Goal: Task Accomplishment & Management: Use online tool/utility

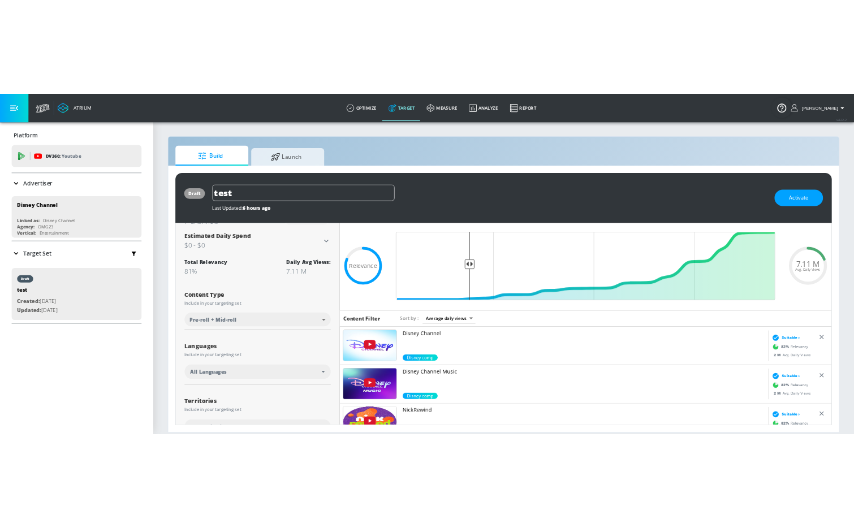
scroll to position [11, 0]
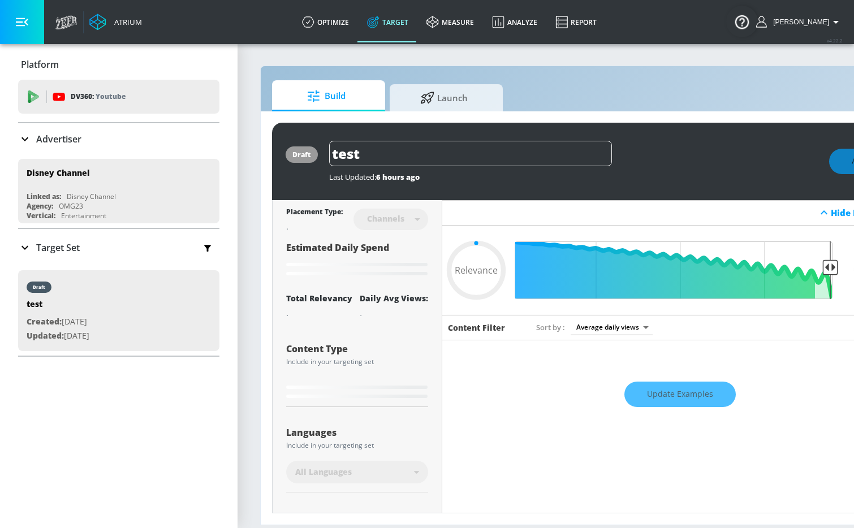
type input "0.81"
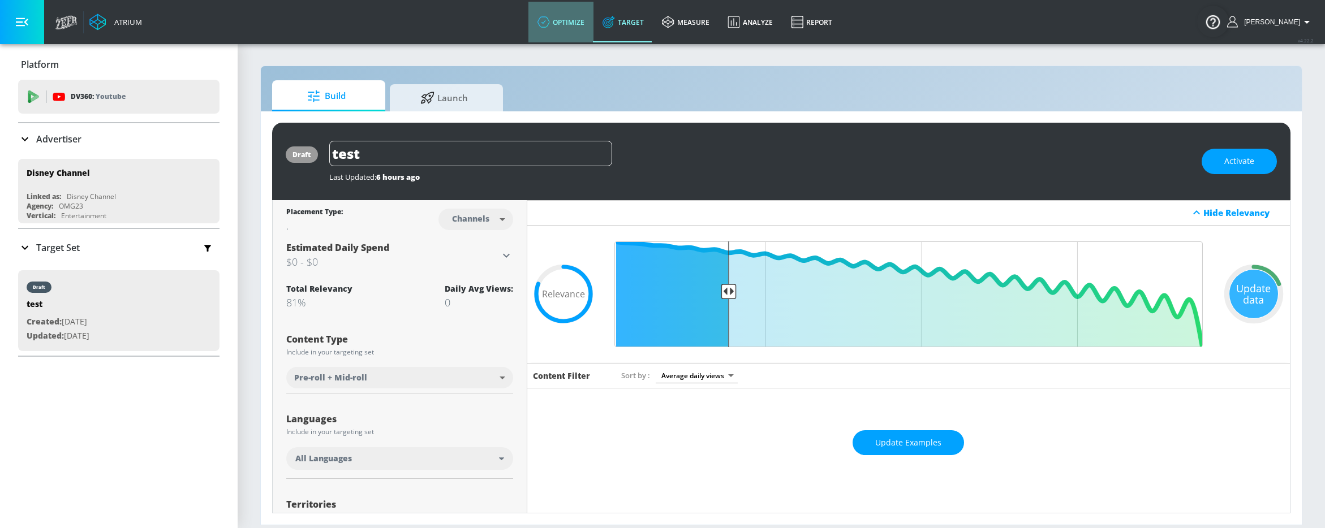
click at [567, 31] on link "optimize" at bounding box center [560, 22] width 65 height 41
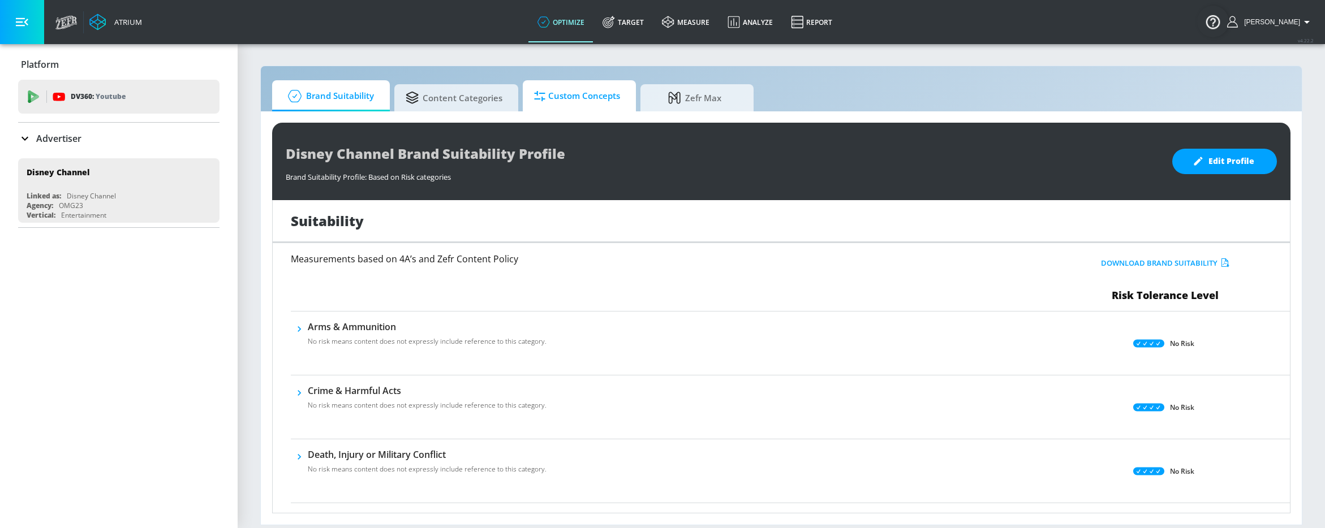
click at [581, 101] on span "Custom Concepts" at bounding box center [577, 96] width 86 height 27
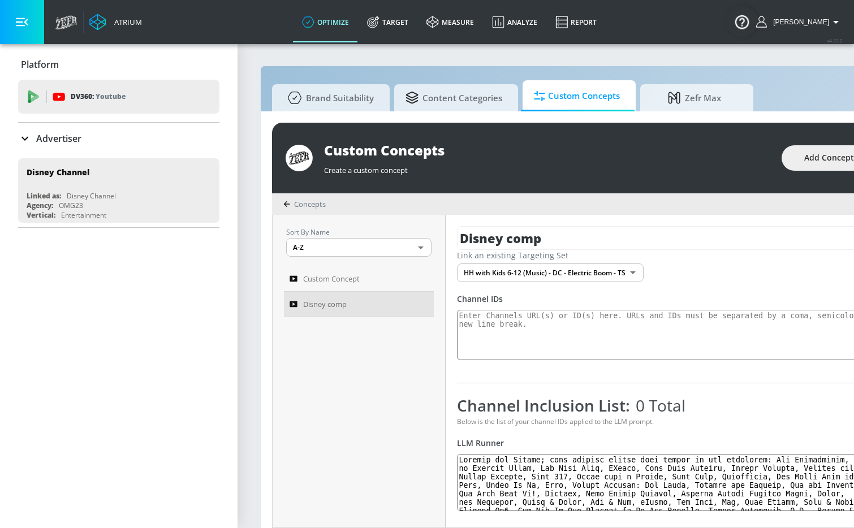
click at [20, 144] on icon at bounding box center [25, 139] width 14 height 14
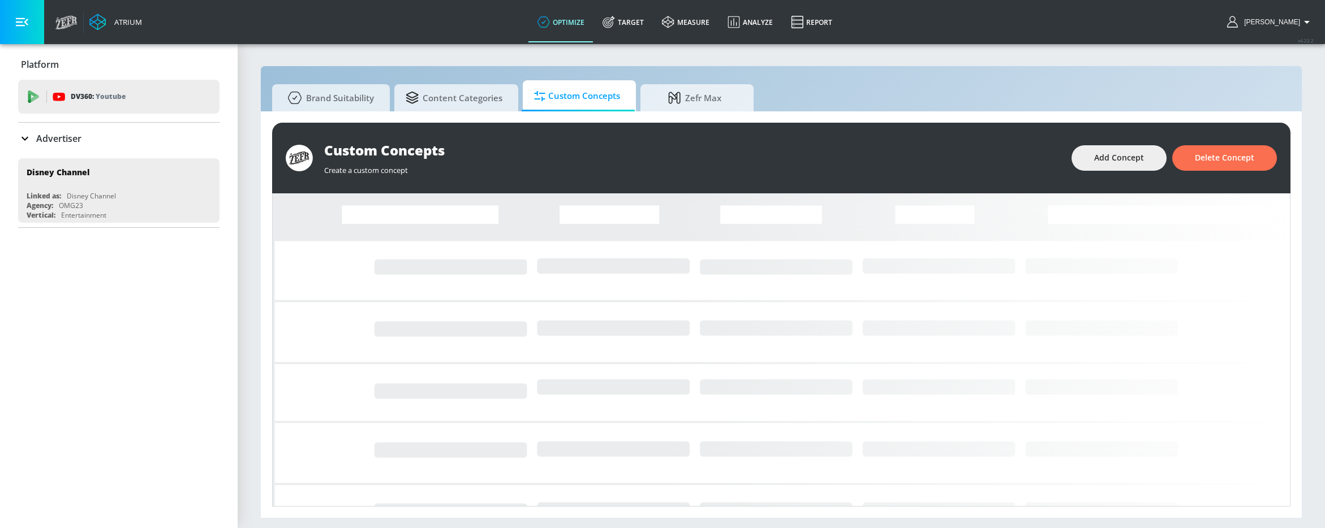
click at [40, 134] on p "Advertiser" at bounding box center [58, 138] width 45 height 12
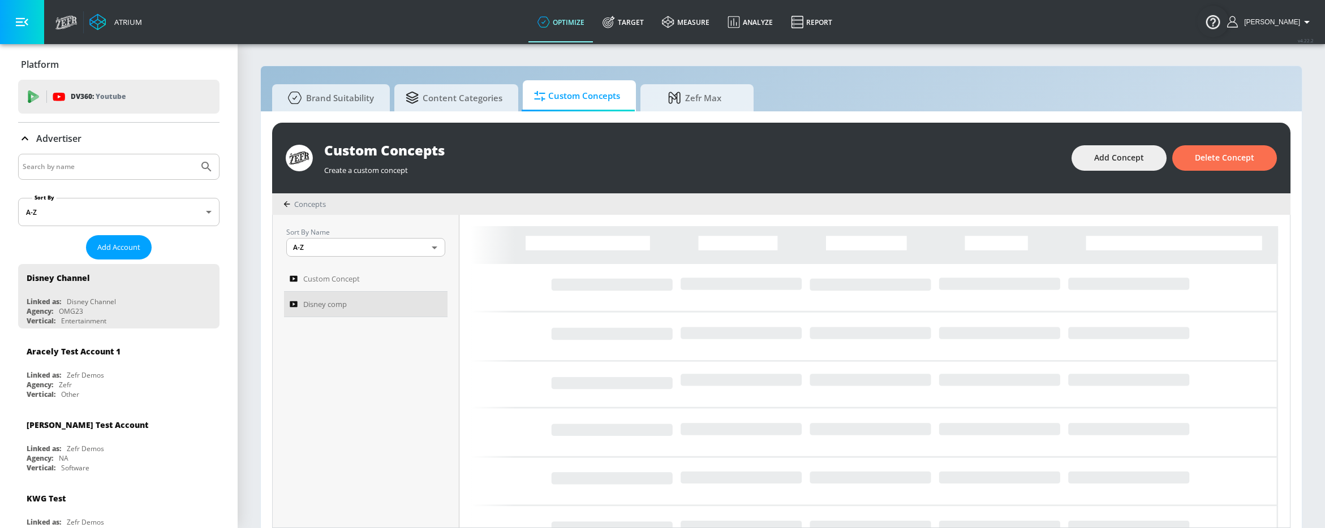
click at [72, 171] on input "Search by name" at bounding box center [108, 167] width 171 height 15
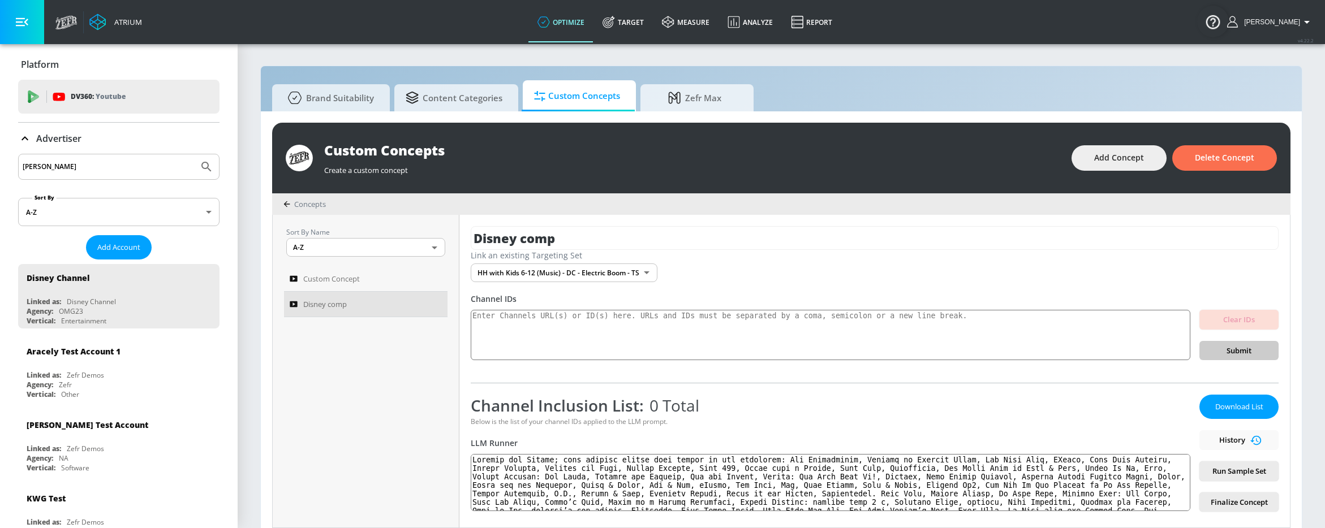
type input "stefan"
click at [194, 154] on button "Submit Search" at bounding box center [206, 166] width 25 height 25
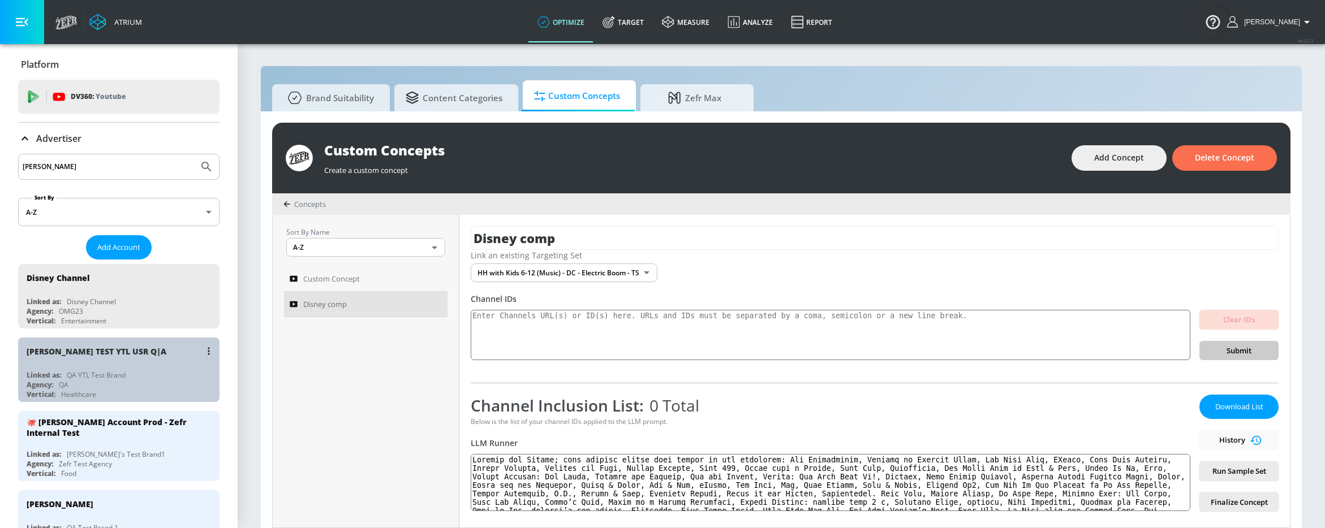
click at [91, 367] on div "Stefan TEST YTL USR Q|A Linked as: QA YTL Test Brand Agency: QA Vertical: Healt…" at bounding box center [118, 370] width 201 height 64
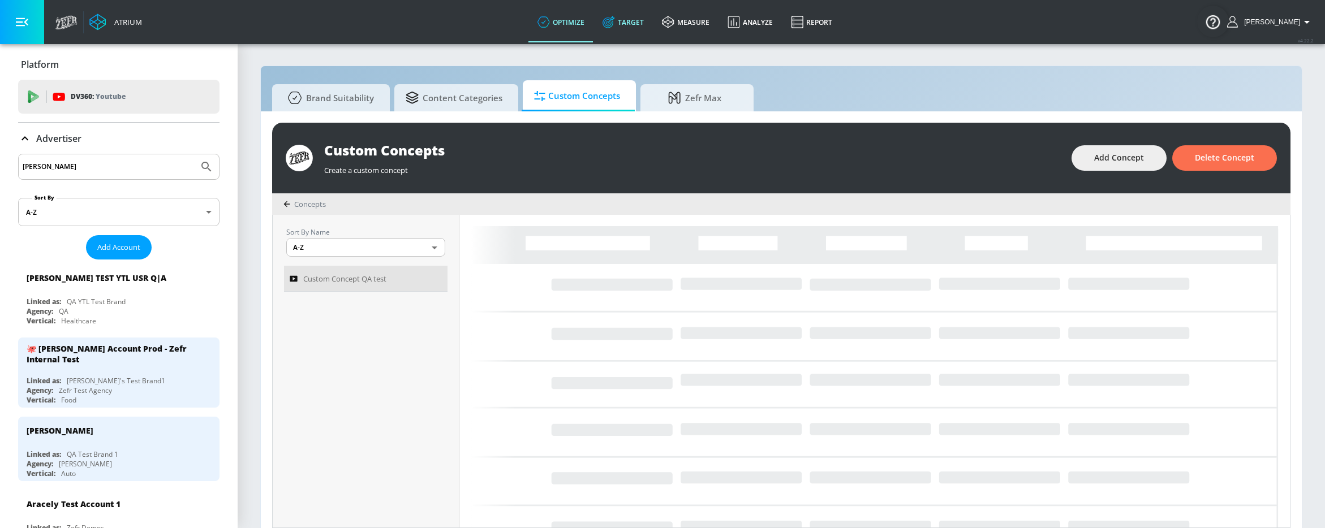
click at [646, 27] on link "Target" at bounding box center [622, 22] width 59 height 41
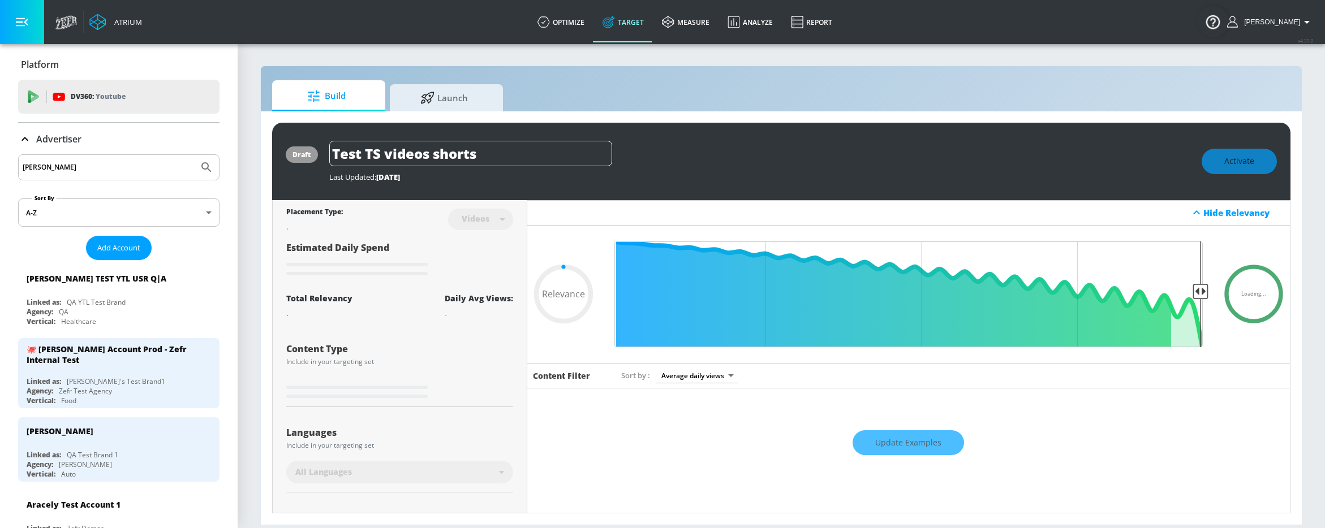
type input "0.05"
click at [464, 85] on span "Launch" at bounding box center [444, 96] width 86 height 27
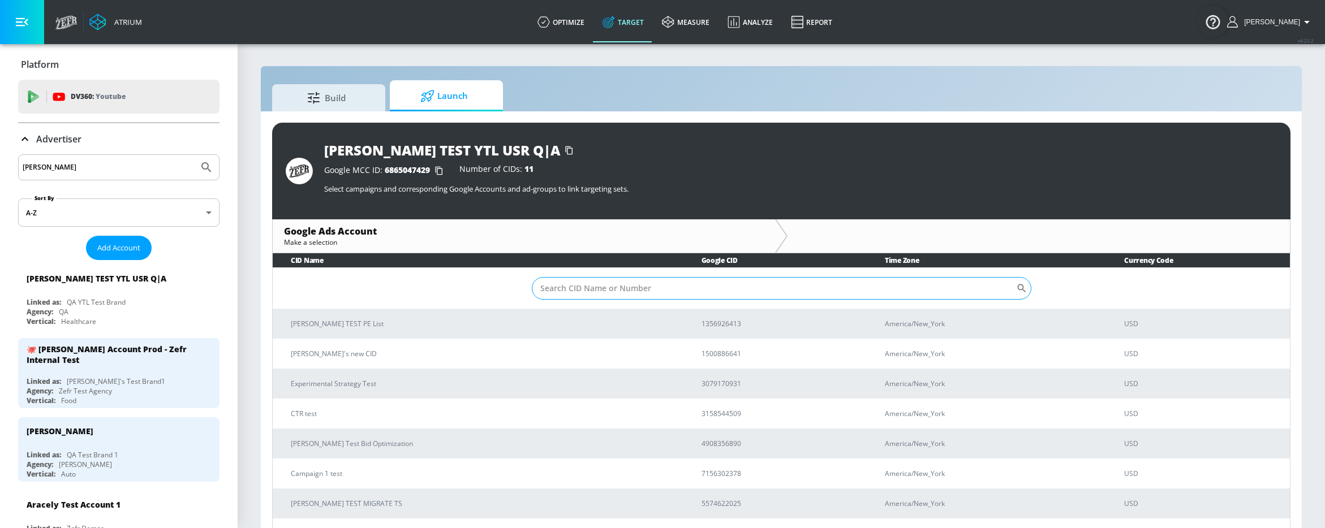
click at [571, 291] on input "Sort By" at bounding box center [774, 288] width 484 height 23
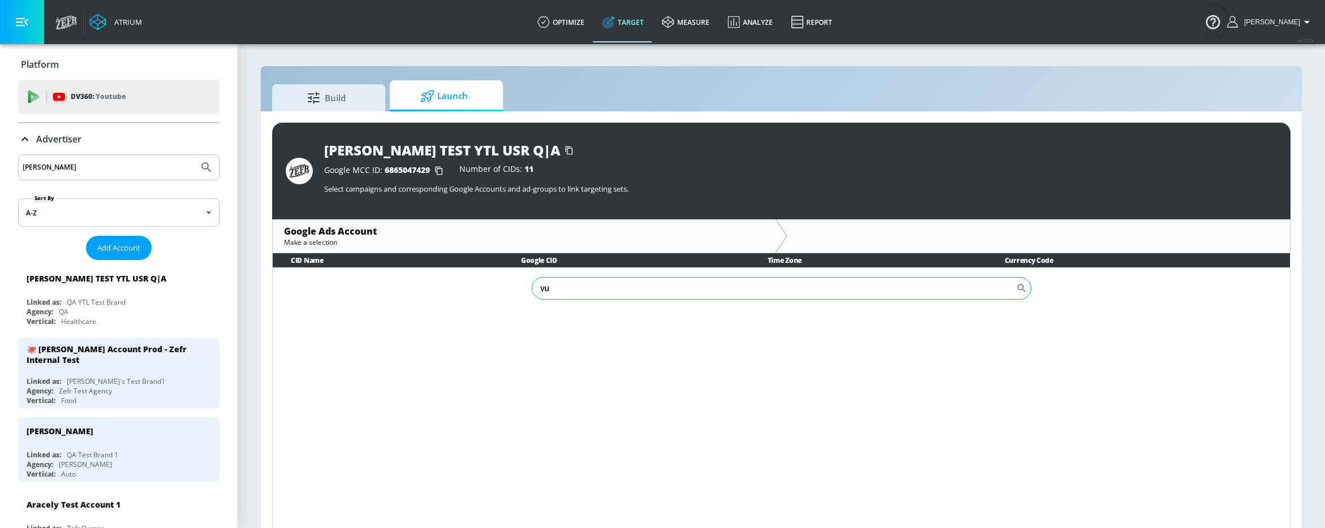
type input "v"
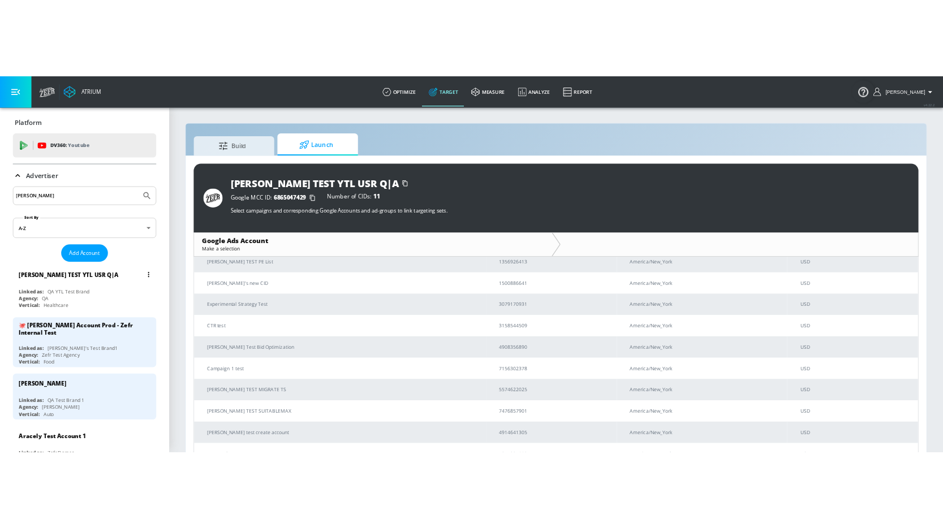
scroll to position [66, 0]
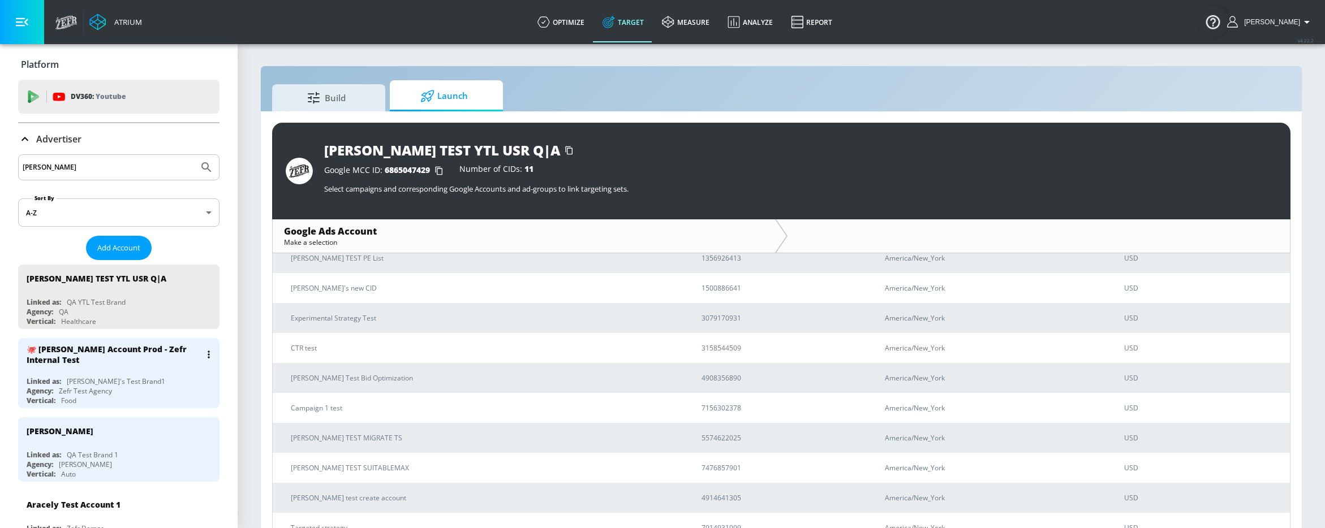
click at [124, 369] on div "🐙 Stefan Account Prod - Zefr Internal Test Linked as: Evan's Test Brand1 Agency…" at bounding box center [118, 373] width 201 height 70
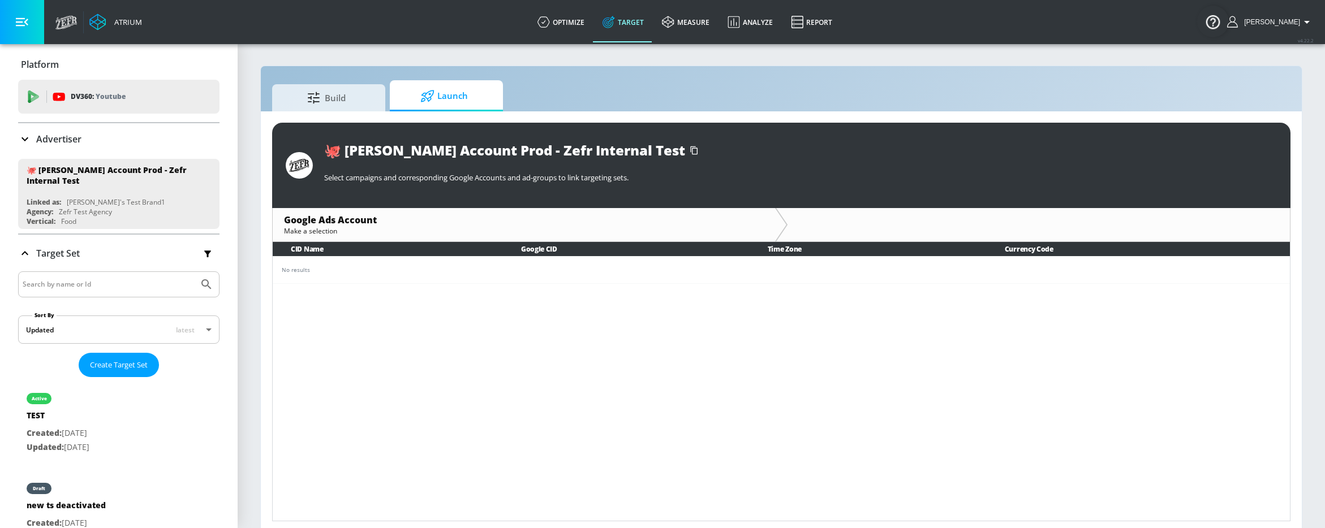
click at [23, 143] on icon at bounding box center [25, 139] width 14 height 14
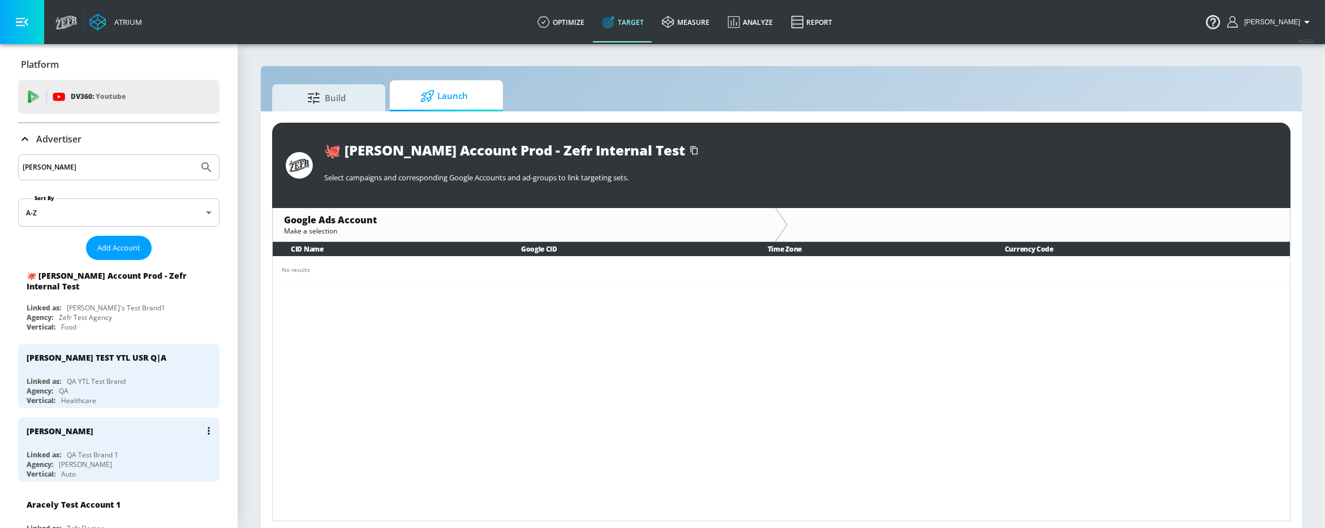
click at [113, 424] on div "[PERSON_NAME]" at bounding box center [122, 430] width 190 height 27
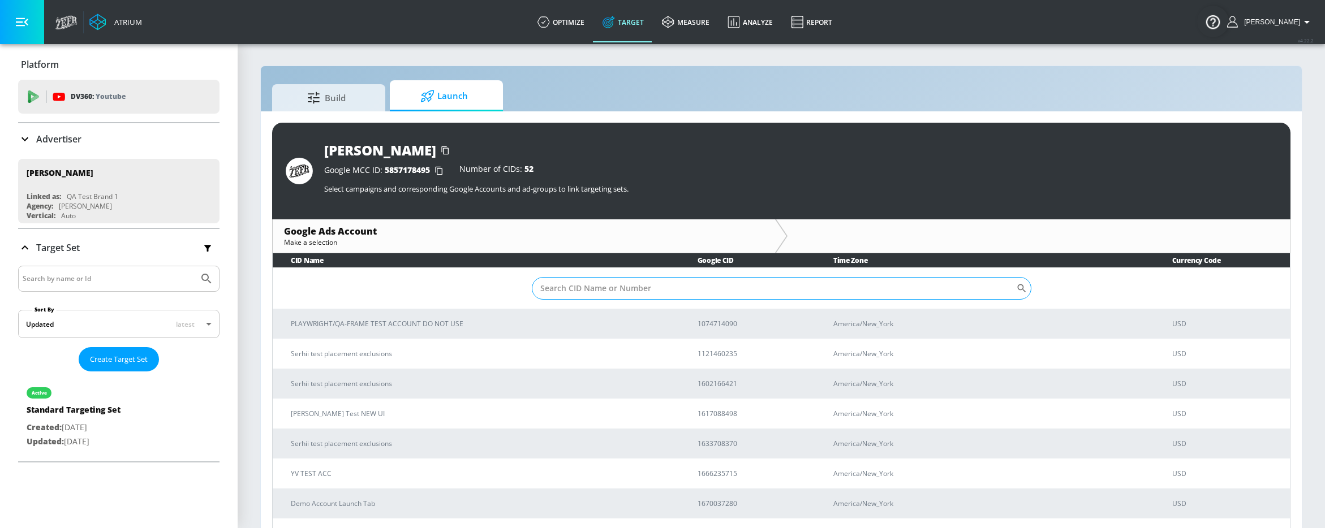
click at [622, 287] on input "Sort By" at bounding box center [774, 288] width 484 height 23
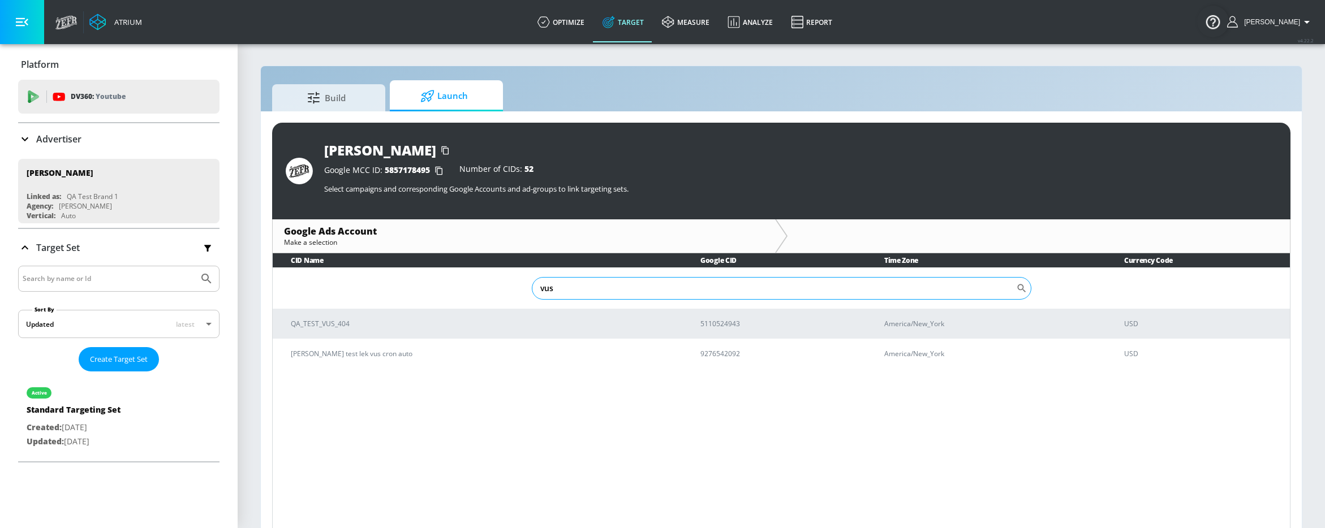
type input "vus"
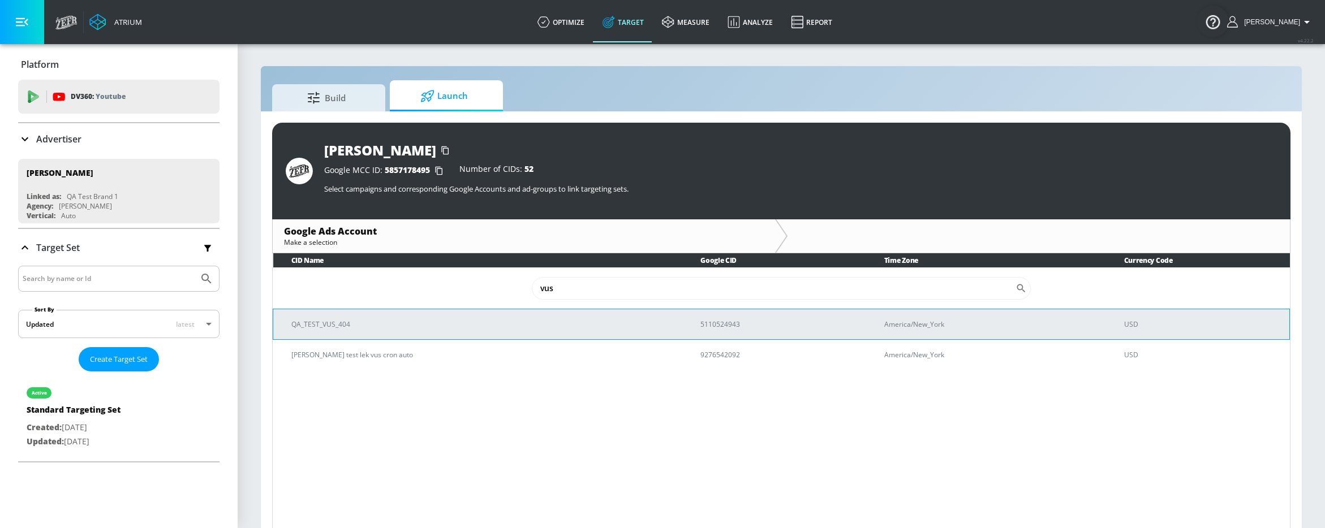
click at [558, 329] on p "QA_TEST_VUS_404" at bounding box center [482, 324] width 382 height 12
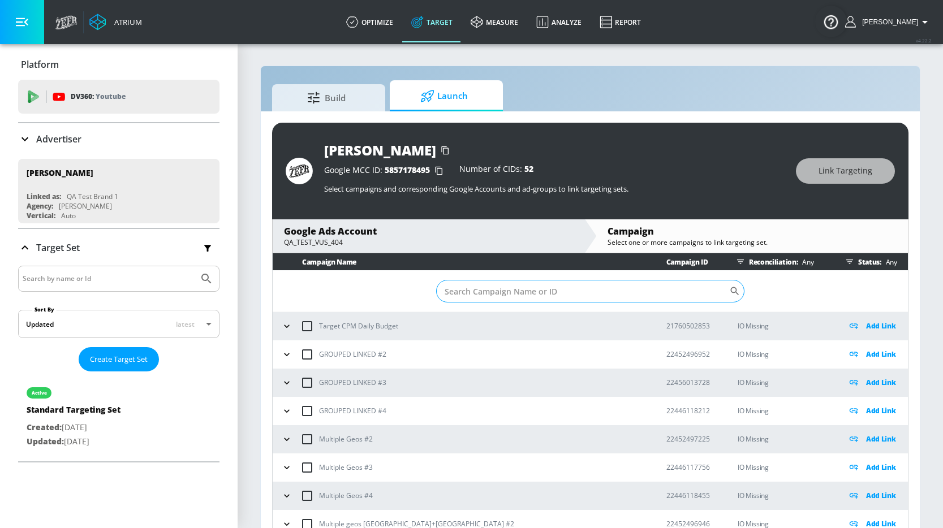
click at [624, 297] on input "Sort By" at bounding box center [583, 291] width 294 height 23
type input "js"
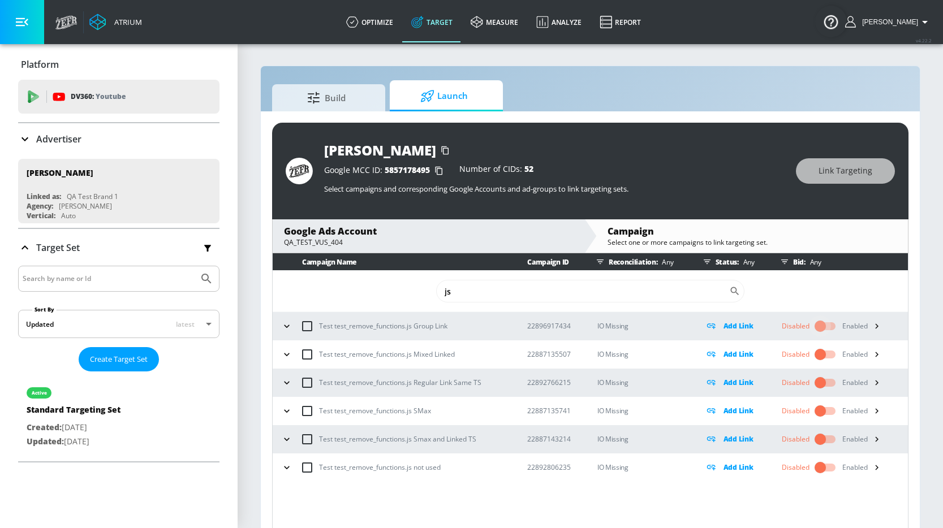
click at [822, 327] on input "checkbox" at bounding box center [820, 326] width 64 height 21
checkbox input "true"
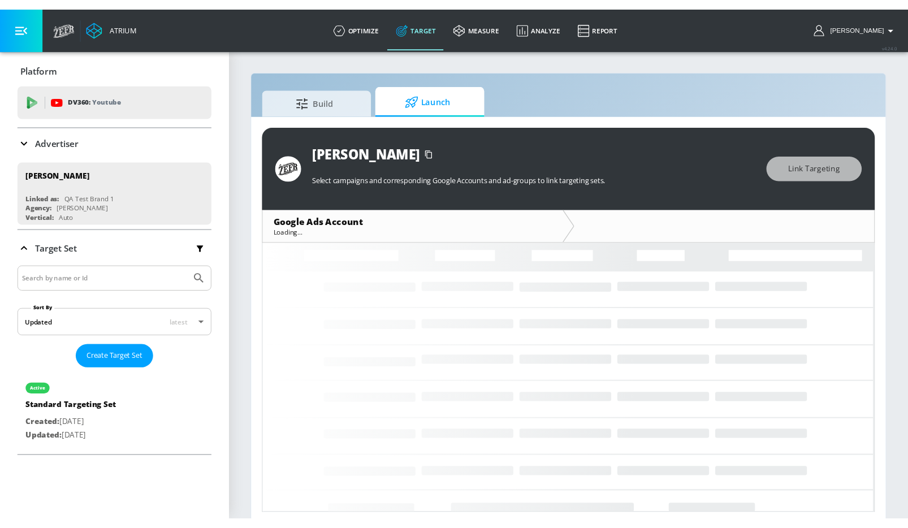
scroll to position [2, 0]
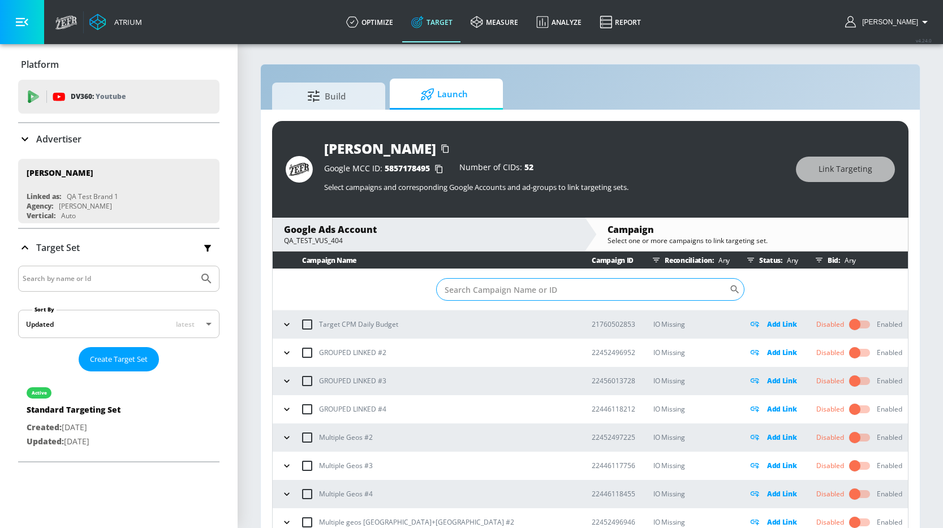
click at [549, 294] on input "Sort By" at bounding box center [583, 289] width 294 height 23
type input "js"
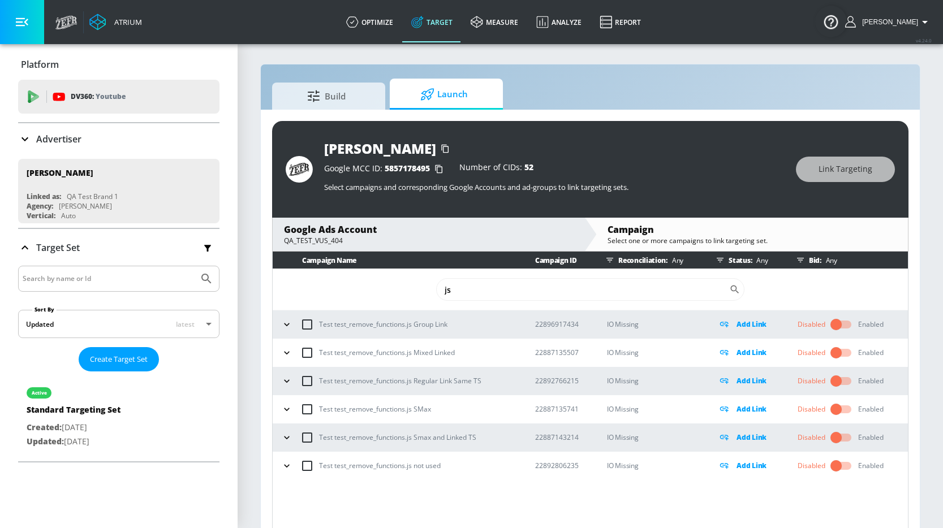
click at [835, 326] on input "checkbox" at bounding box center [836, 324] width 64 height 21
